Goal: Task Accomplishment & Management: Manage account settings

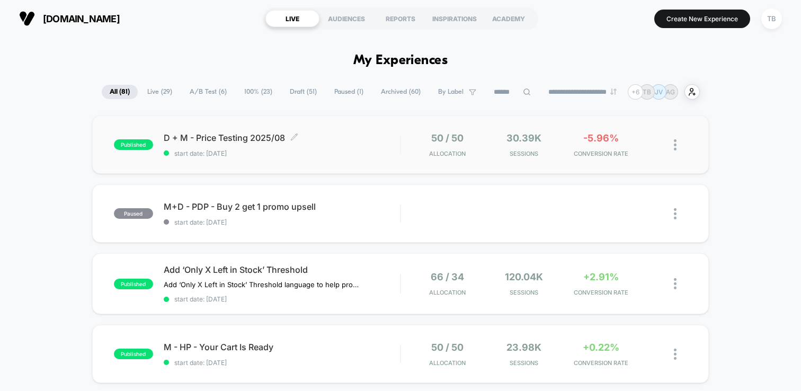
click at [229, 135] on span "D + M - Price Testing 2025/08 Click to edit experience details" at bounding box center [282, 137] width 236 height 11
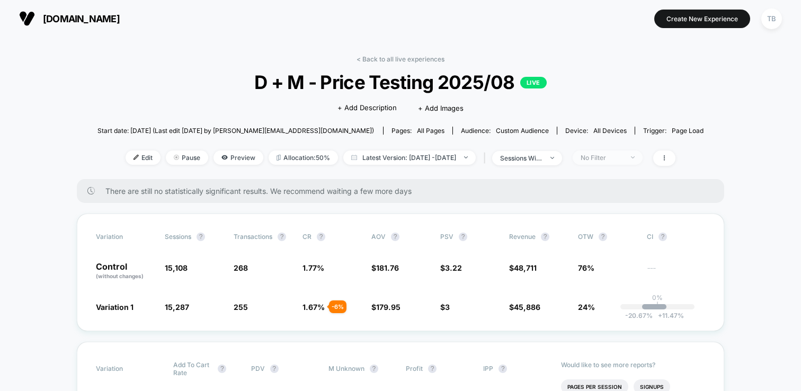
click at [642, 153] on span "No Filter" at bounding box center [608, 157] width 70 height 14
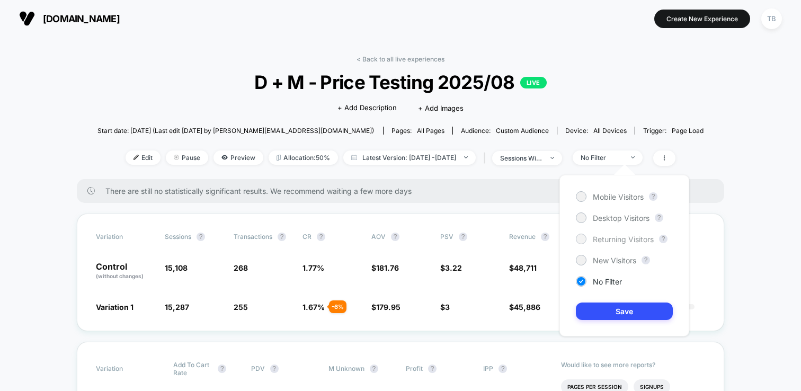
click at [605, 237] on span "Returning Visitors" at bounding box center [623, 239] width 61 height 9
click at [618, 311] on button "Save" at bounding box center [624, 310] width 97 height 17
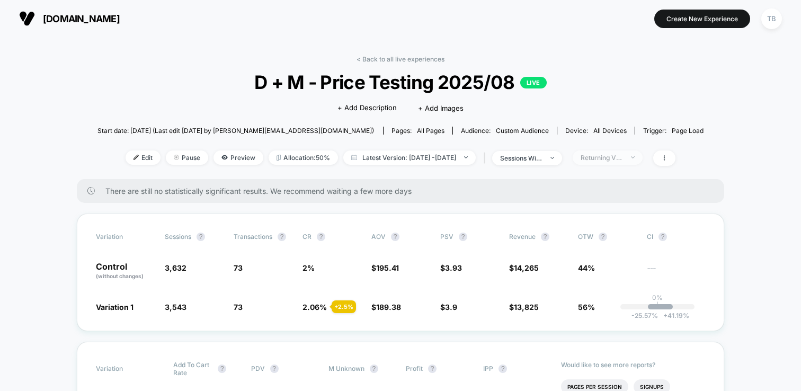
click at [623, 155] on div "Returning Visitors" at bounding box center [601, 158] width 42 height 8
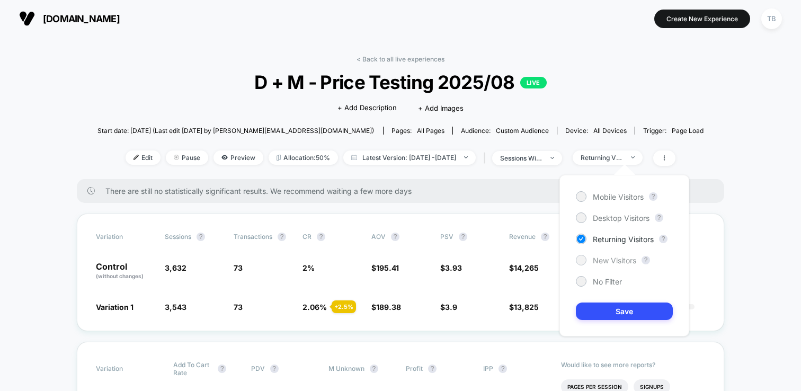
click at [604, 258] on span "New Visitors" at bounding box center [614, 260] width 43 height 9
click at [609, 307] on button "Save" at bounding box center [624, 310] width 97 height 17
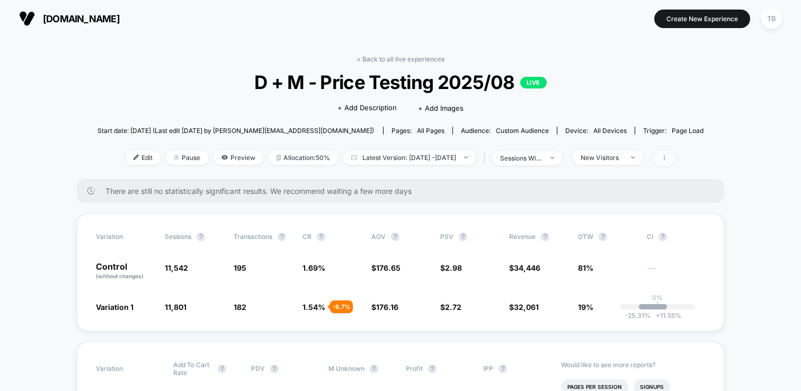
click at [675, 162] on span at bounding box center [664, 157] width 22 height 15
